Goal: Task Accomplishment & Management: Use online tool/utility

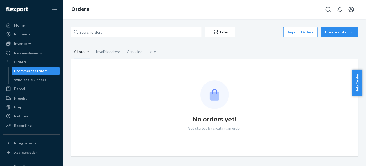
click at [122, 38] on div "Filter Import Orders Create order Ecommerce order Removal order" at bounding box center [215, 33] width 288 height 12
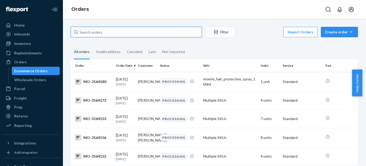
click at [124, 35] on input "text" at bounding box center [136, 32] width 131 height 10
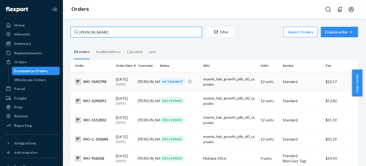
type input "[PERSON_NAME]"
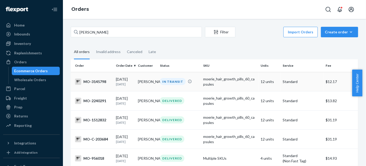
click at [190, 83] on div "IN TRANSIT" at bounding box center [179, 81] width 41 height 7
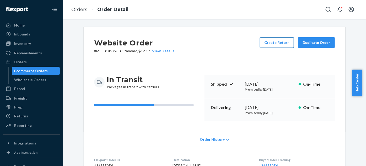
click at [279, 44] on button "Create Return" at bounding box center [277, 42] width 34 height 10
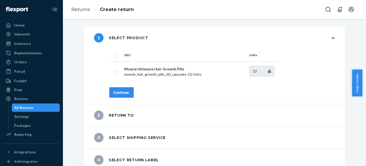
click at [114, 56] on input "checkbox" at bounding box center [116, 55] width 4 height 6
checkbox input "true"
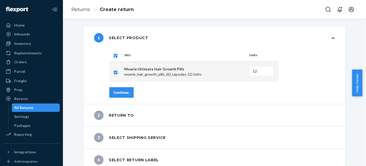
click at [120, 95] on div "Continue" at bounding box center [121, 92] width 15 height 5
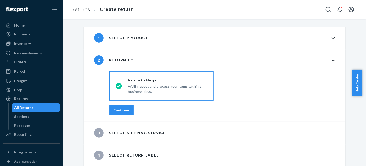
click at [119, 112] on div "Continue" at bounding box center [121, 109] width 15 height 5
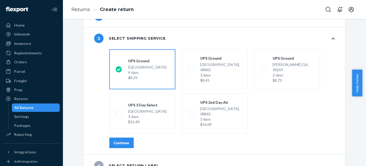
click at [123, 138] on button "Continue" at bounding box center [121, 143] width 24 height 10
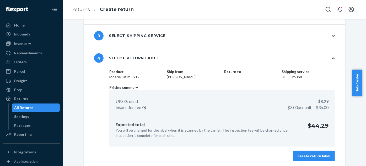
scroll to position [48, 0]
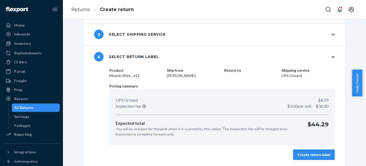
click at [314, 151] on button "Create return label" at bounding box center [314, 154] width 42 height 10
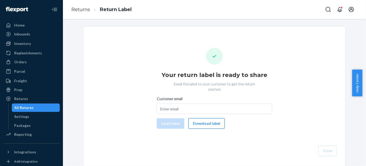
click at [207, 121] on button "Download label" at bounding box center [207, 123] width 36 height 10
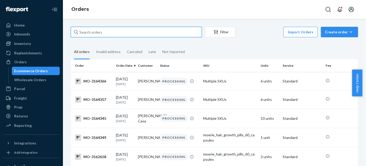
click at [113, 35] on input "text" at bounding box center [136, 32] width 131 height 10
paste input "3162795"
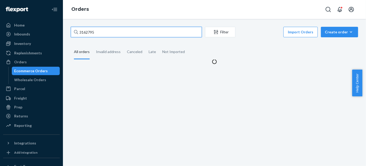
click at [79, 33] on input "3162795" at bounding box center [136, 32] width 131 height 10
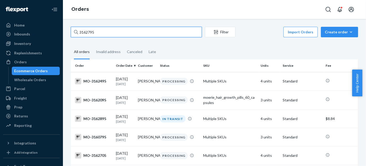
type input "3162795"
